Goal: Transaction & Acquisition: Book appointment/travel/reservation

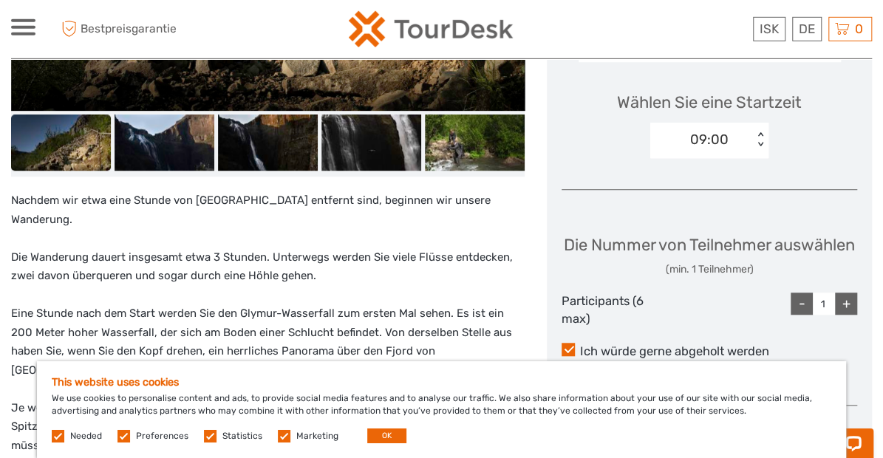
click at [278, 439] on label at bounding box center [284, 436] width 13 height 13
click at [0, 0] on input "checkbox" at bounding box center [0, 0] width 0 height 0
click at [209, 435] on label at bounding box center [210, 436] width 13 height 13
click at [0, 0] on input "checkbox" at bounding box center [0, 0] width 0 height 0
click at [124, 436] on label at bounding box center [123, 436] width 13 height 13
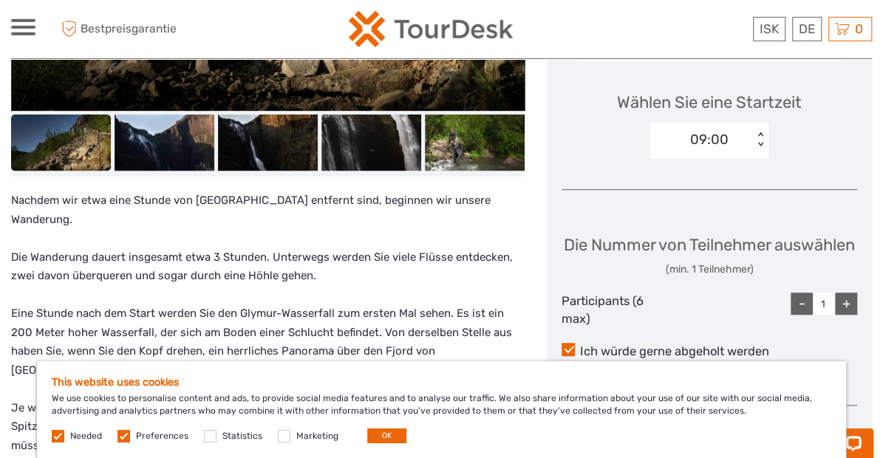
click at [0, 0] on input "checkbox" at bounding box center [0, 0] width 0 height 0
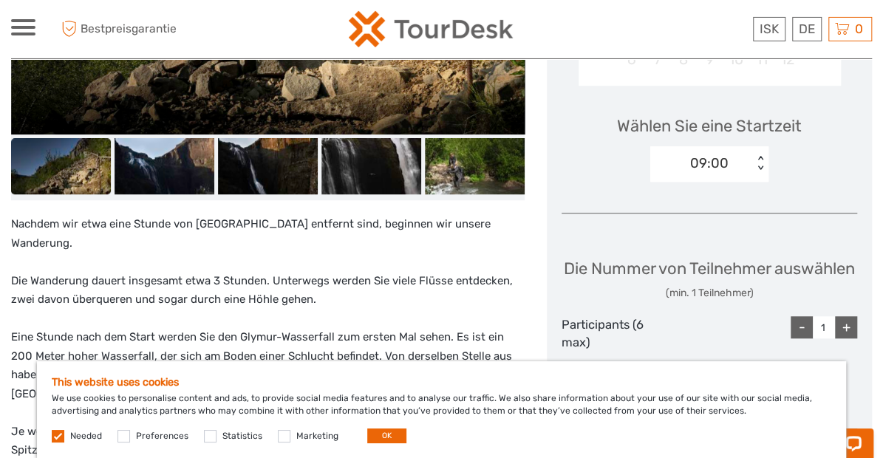
scroll to position [448, 0]
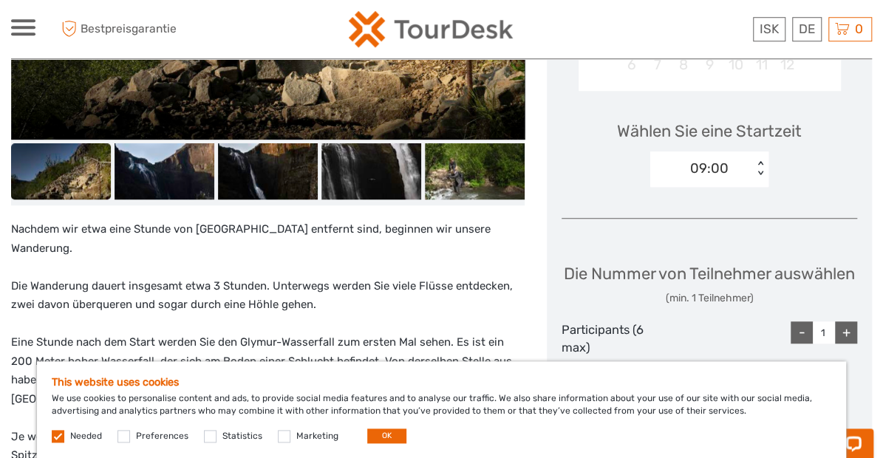
click at [61, 432] on label at bounding box center [58, 436] width 13 height 13
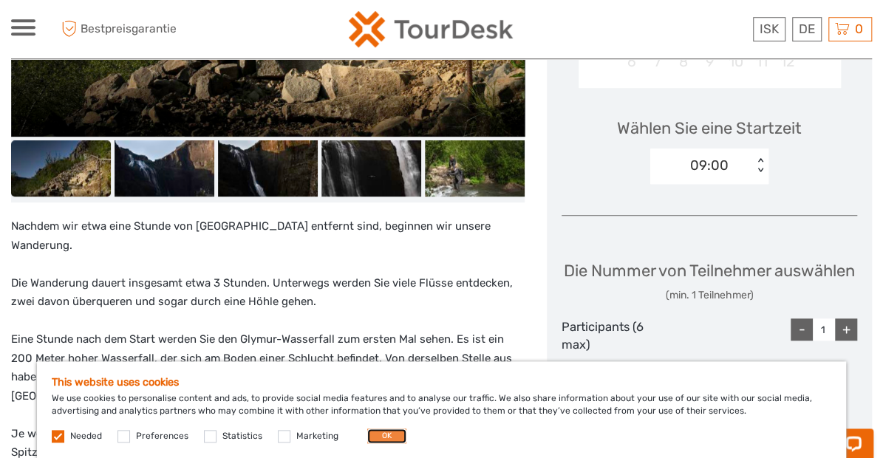
click at [383, 438] on button "OK" at bounding box center [386, 435] width 39 height 15
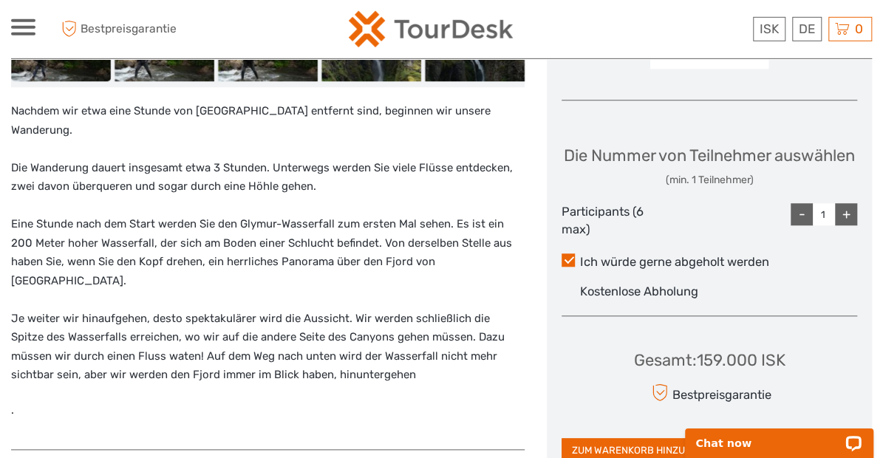
scroll to position [566, 0]
click at [569, 267] on span at bounding box center [567, 259] width 13 height 13
click at [580, 256] on input "Ich würde gerne abgeholt werden" at bounding box center [580, 256] width 0 height 0
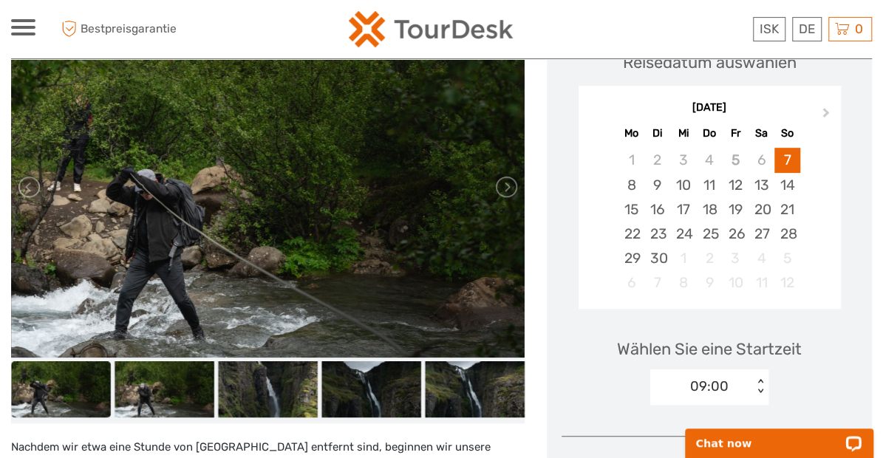
scroll to position [225, 0]
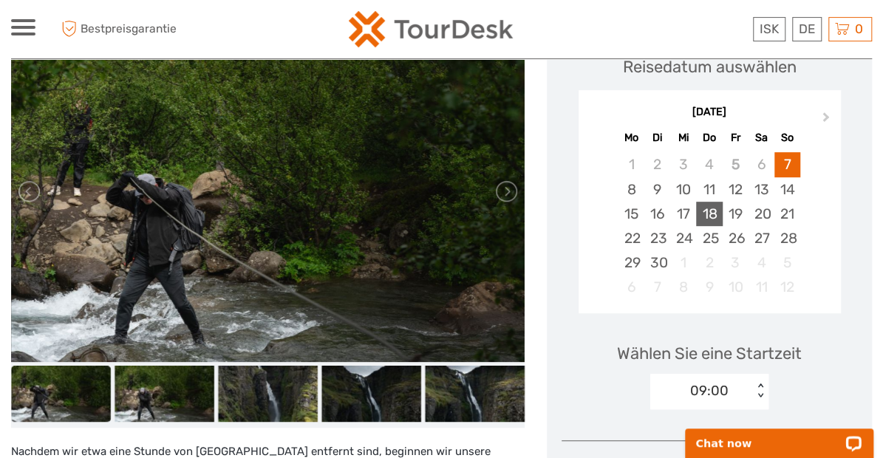
click at [713, 213] on div "18" at bounding box center [709, 214] width 26 height 24
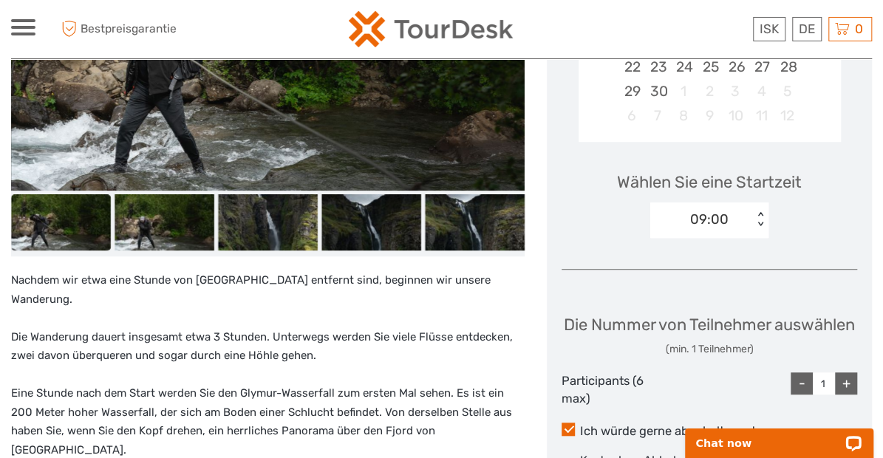
scroll to position [402, 0]
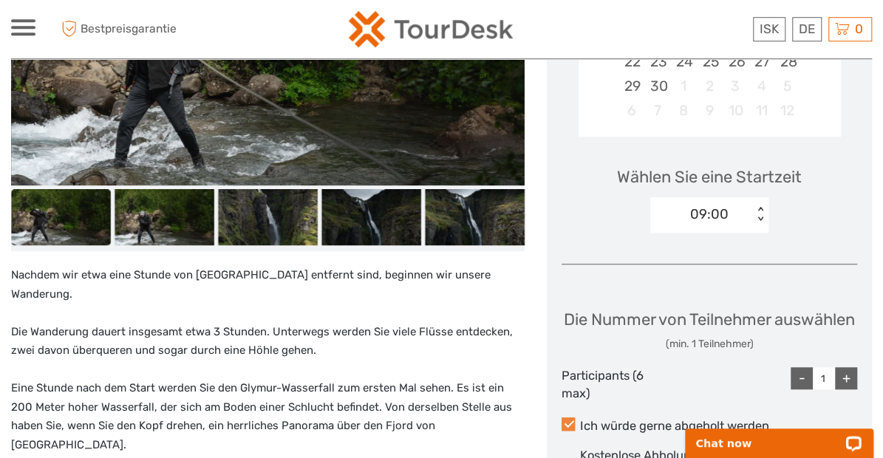
click at [569, 431] on span at bounding box center [567, 423] width 13 height 13
click at [580, 420] on input "Ich würde gerne abgeholt werden" at bounding box center [580, 420] width 0 height 0
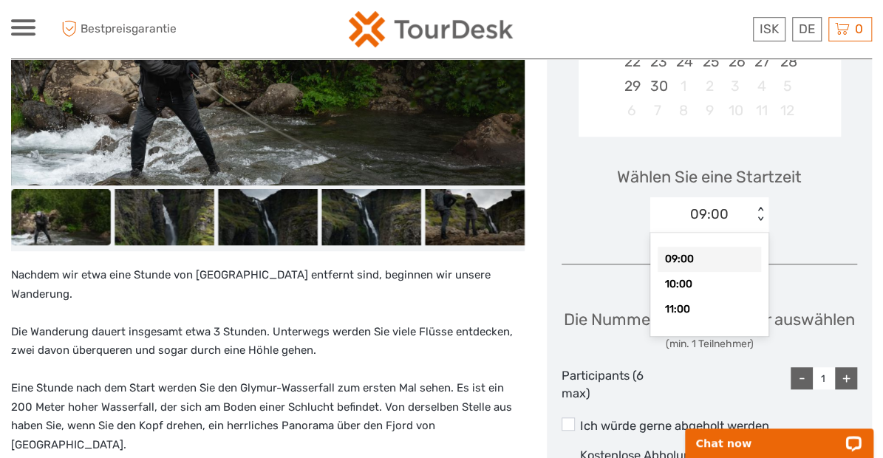
click at [693, 286] on div "10:00" at bounding box center [708, 284] width 103 height 25
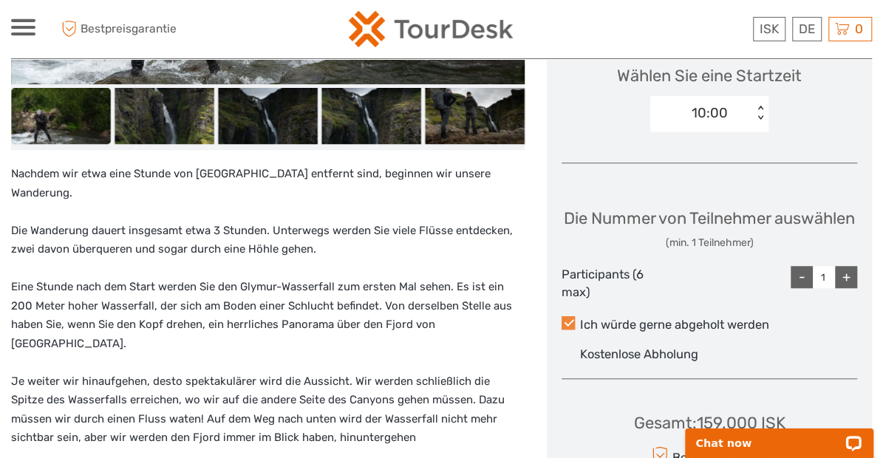
click at [570, 329] on span at bounding box center [567, 322] width 13 height 13
click at [580, 319] on input "Ich würde gerne abgeholt werden" at bounding box center [580, 319] width 0 height 0
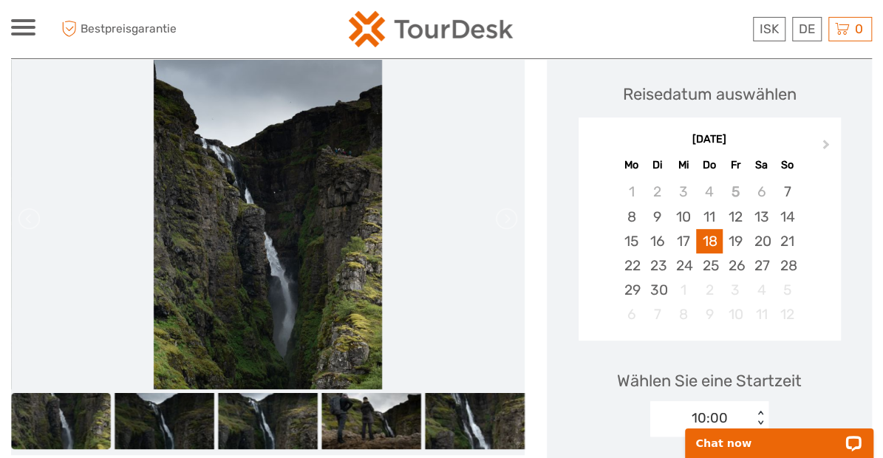
scroll to position [0, 0]
